Goal: Task Accomplishment & Management: Use online tool/utility

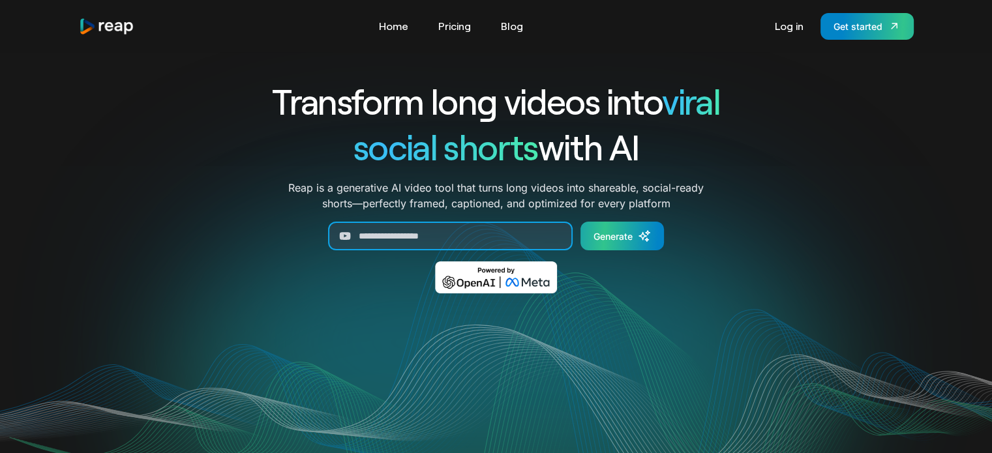
drag, startPoint x: 483, startPoint y: 232, endPoint x: 614, endPoint y: 231, distance: 131.1
click at [614, 231] on form "Generate" at bounding box center [496, 236] width 543 height 29
click at [614, 231] on div "Generate" at bounding box center [612, 237] width 39 height 14
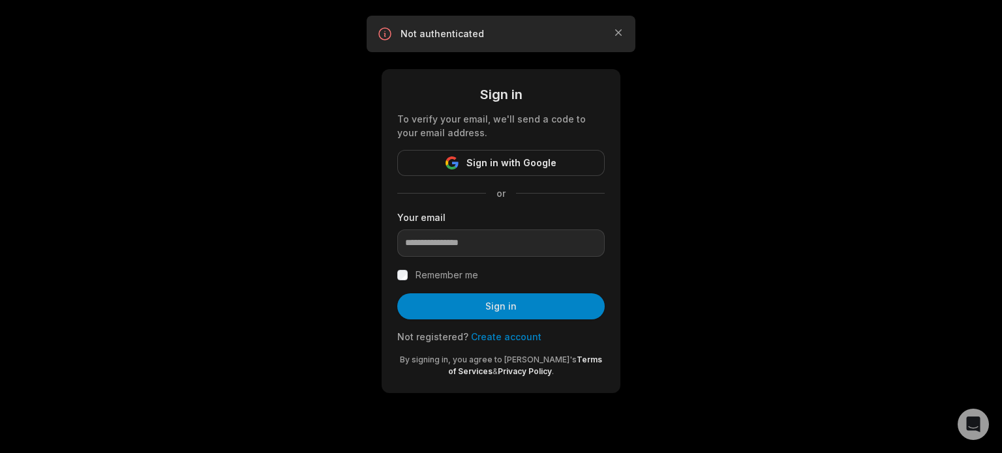
click at [503, 335] on link "Create account" at bounding box center [506, 336] width 70 height 11
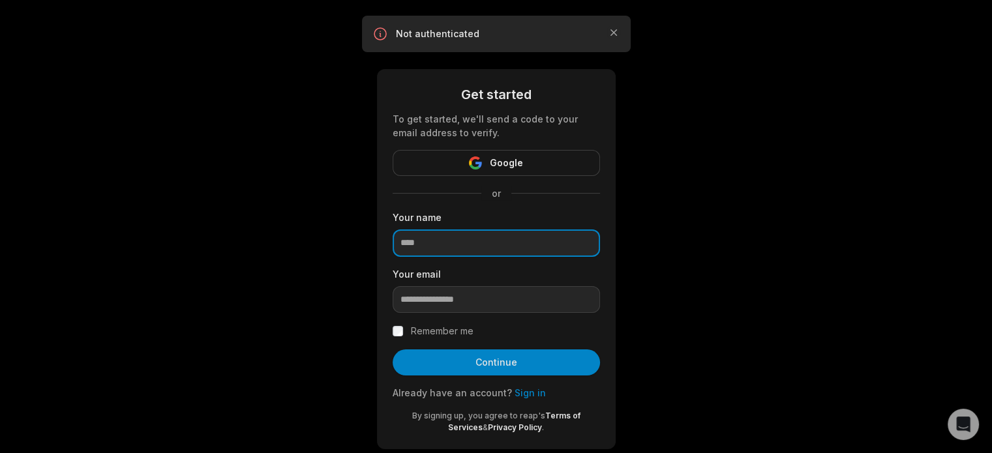
click at [457, 243] on input at bounding box center [496, 243] width 207 height 27
type input "*****"
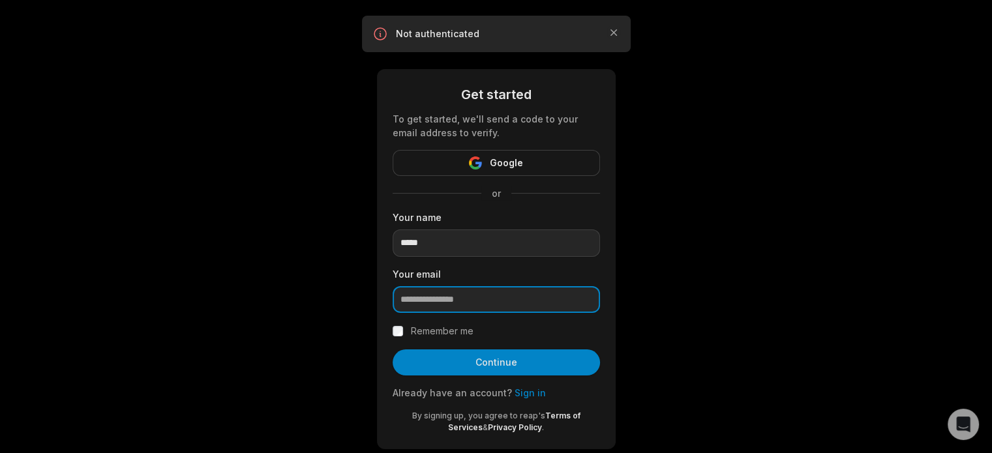
click at [432, 301] on input "email" at bounding box center [496, 299] width 207 height 27
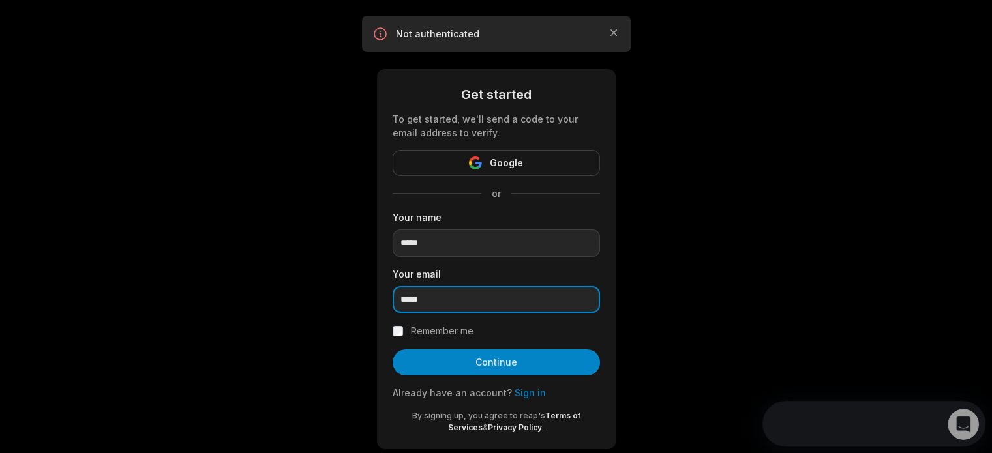
type input "**********"
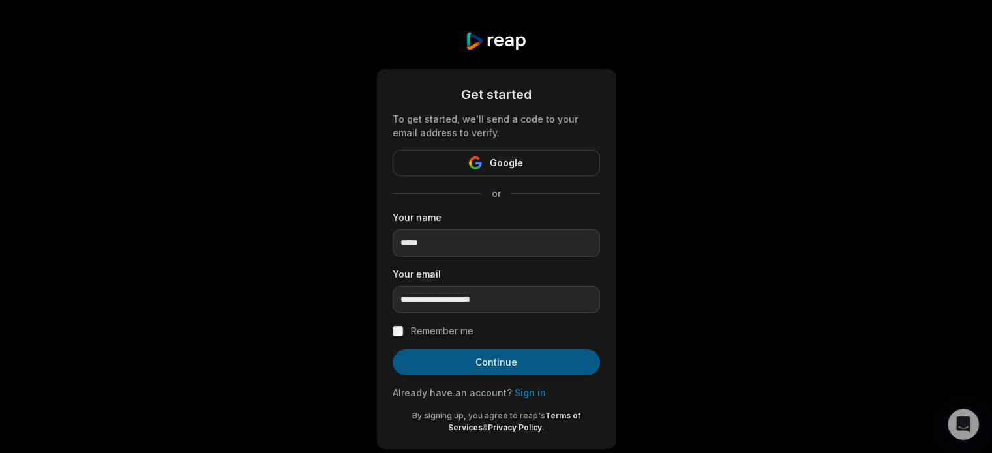
click at [438, 359] on button "Continue" at bounding box center [496, 363] width 207 height 26
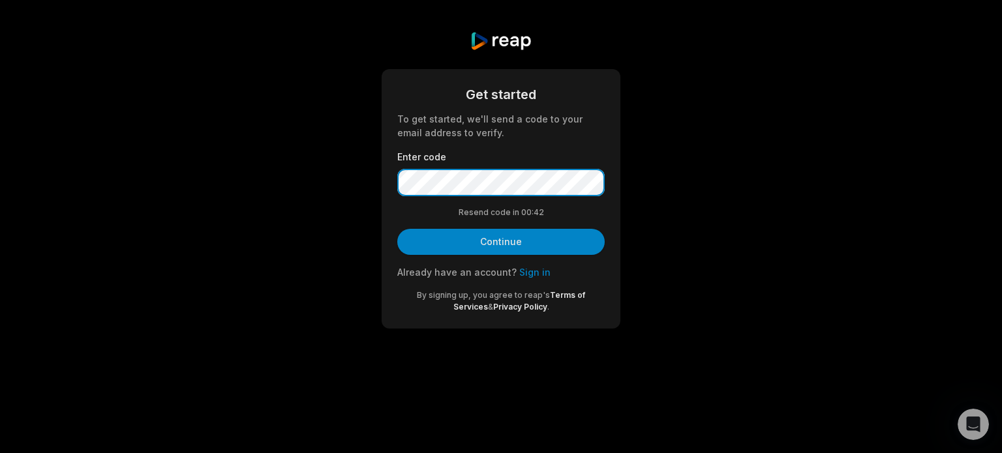
click at [397, 229] on button "Continue" at bounding box center [500, 242] width 207 height 26
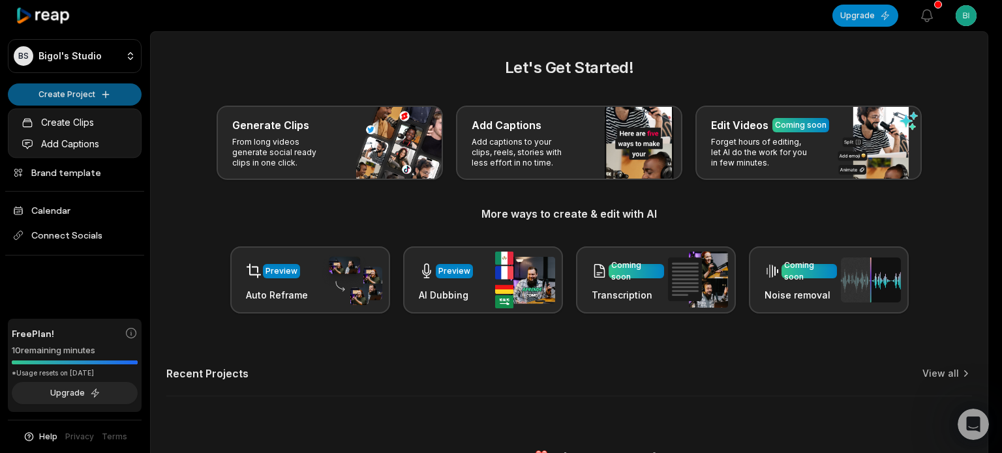
click at [76, 90] on html "BS Bigol's Studio Create Project Home Projects Brand template Calendar Connect …" at bounding box center [501, 226] width 1002 height 453
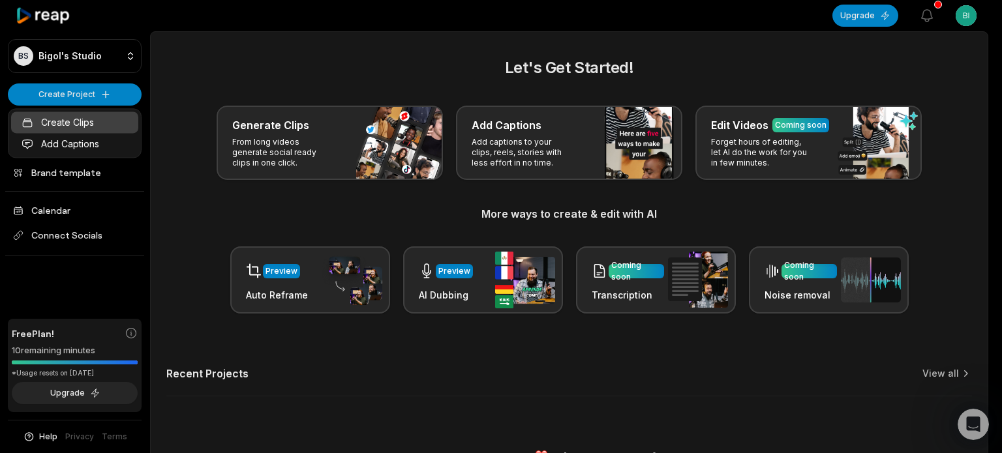
click at [75, 120] on link "Create Clips" at bounding box center [74, 123] width 127 height 22
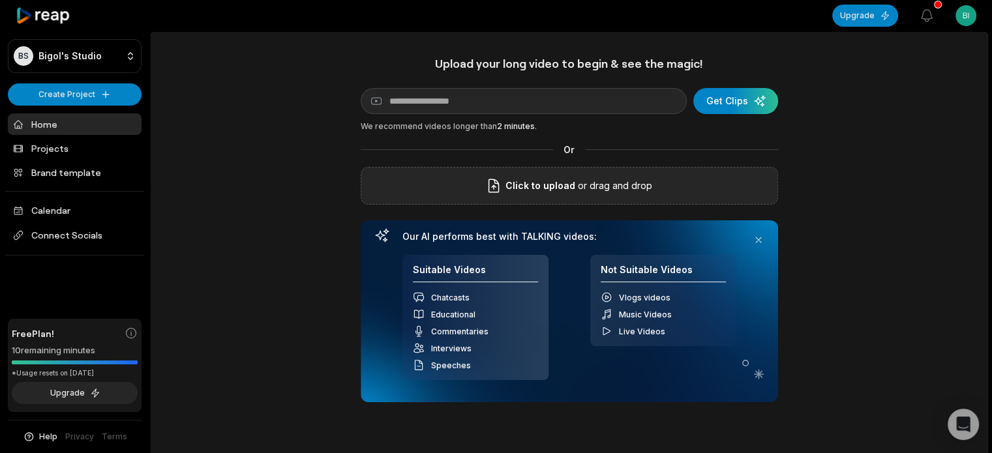
click at [509, 192] on span "Click to upload" at bounding box center [540, 186] width 70 height 16
click at [0, 0] on input "Click to upload" at bounding box center [0, 0] width 0 height 0
